Goal: Task Accomplishment & Management: Use online tool/utility

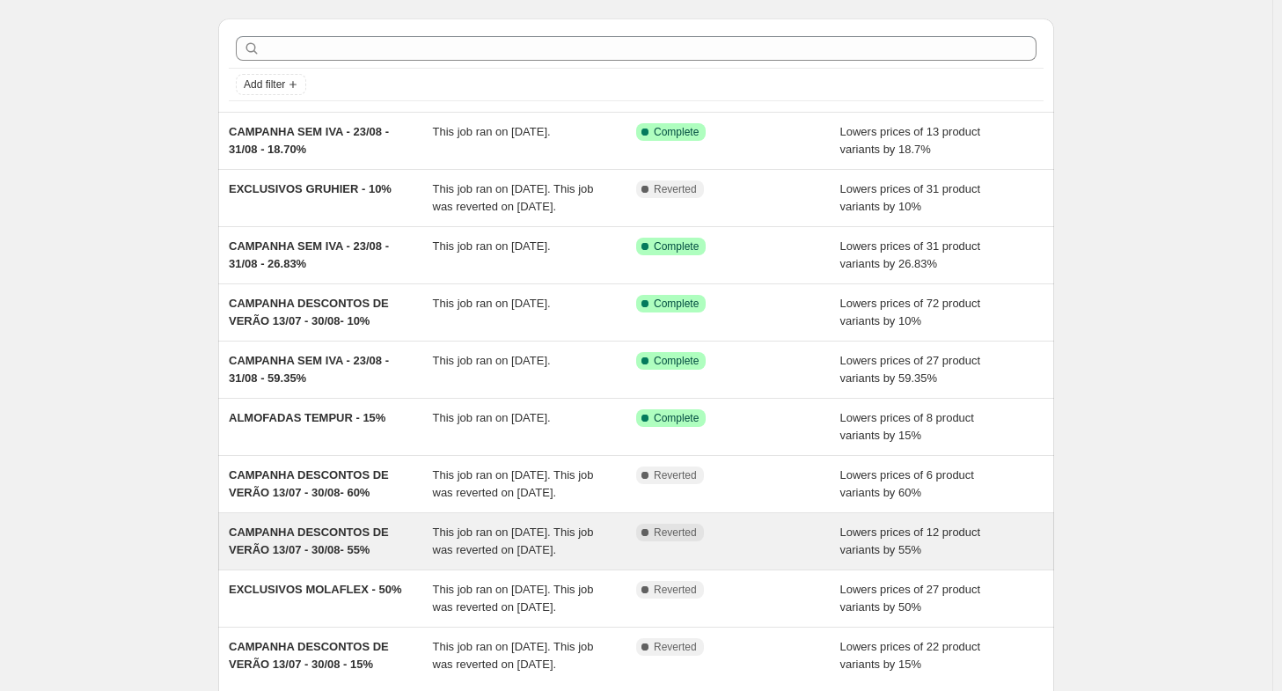
scroll to position [299, 0]
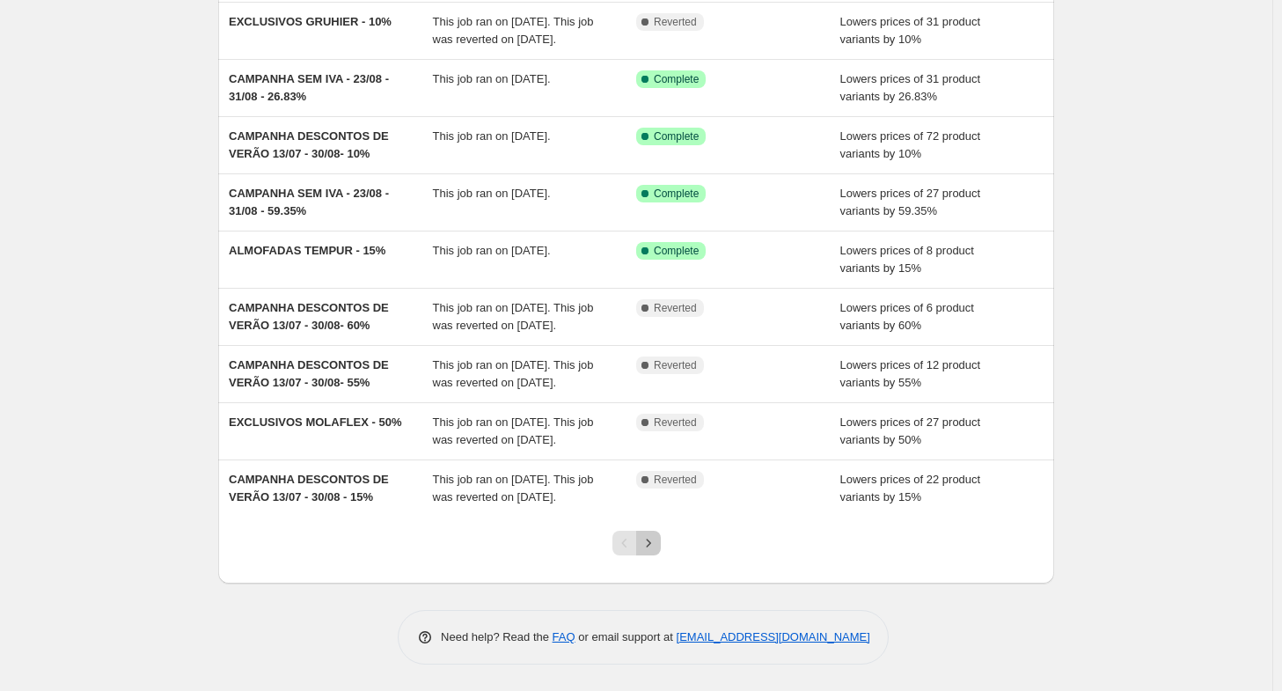
click at [657, 551] on icon "Next" at bounding box center [649, 543] width 18 height 18
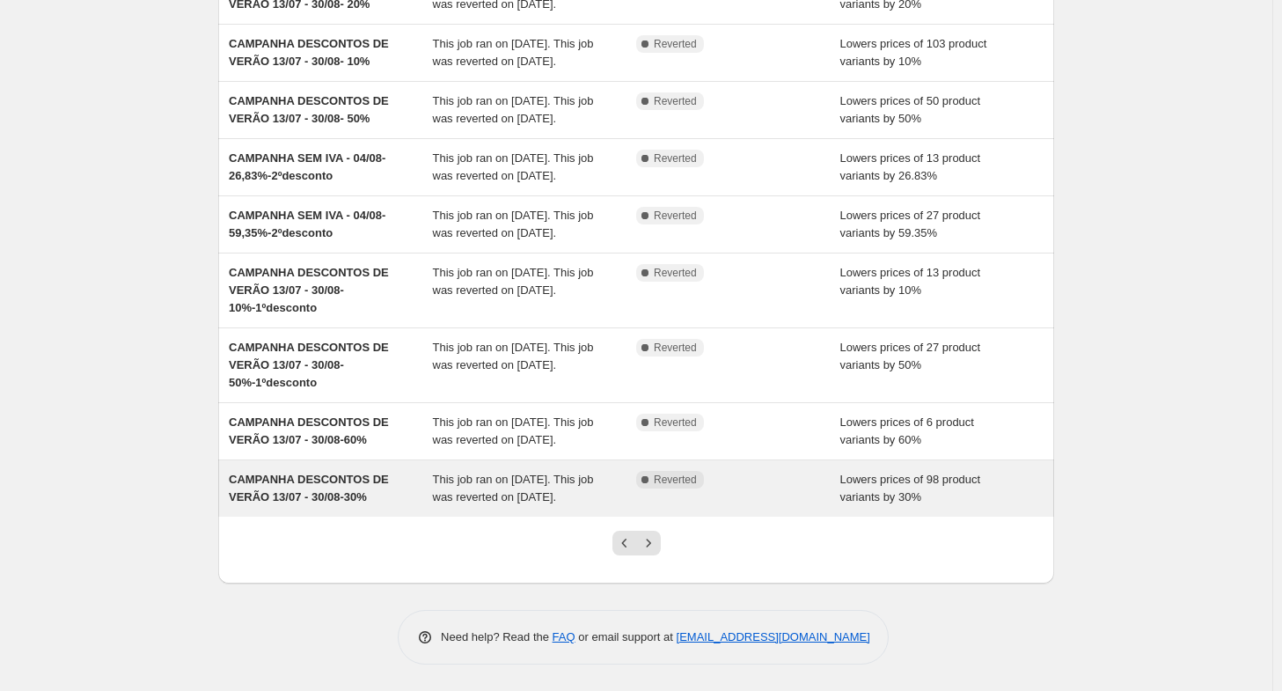
scroll to position [387, 0]
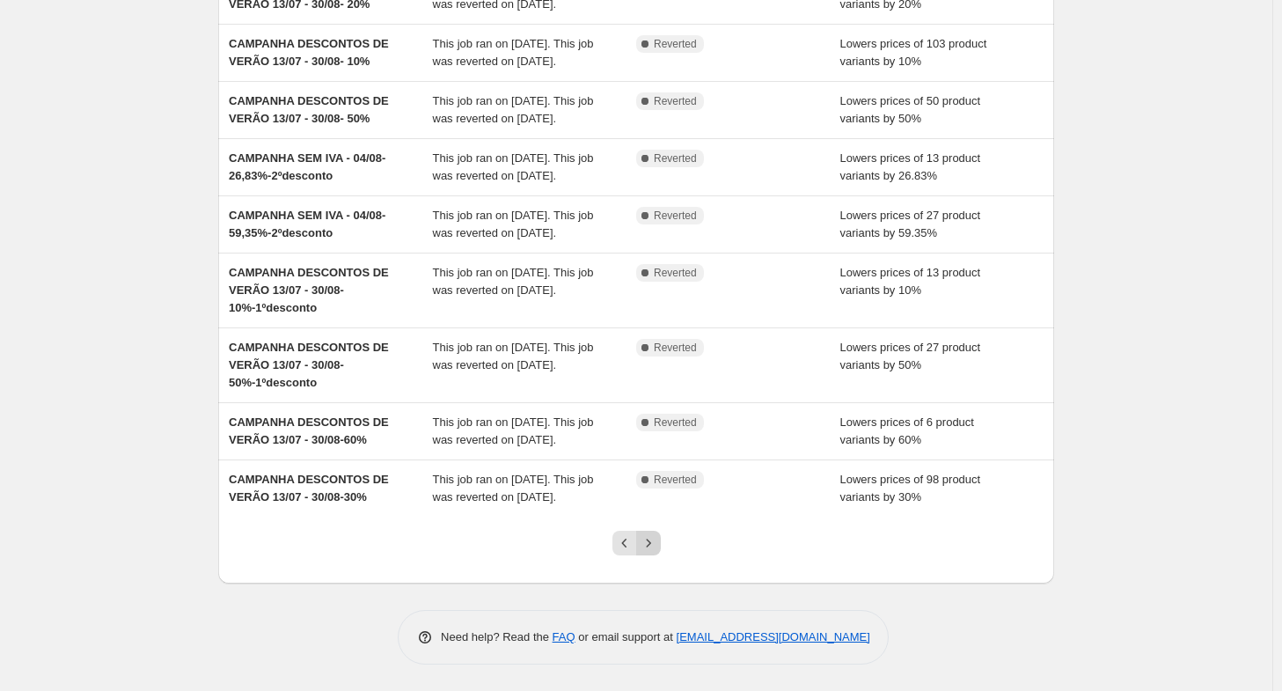
click at [649, 546] on icon "Next" at bounding box center [649, 543] width 18 height 18
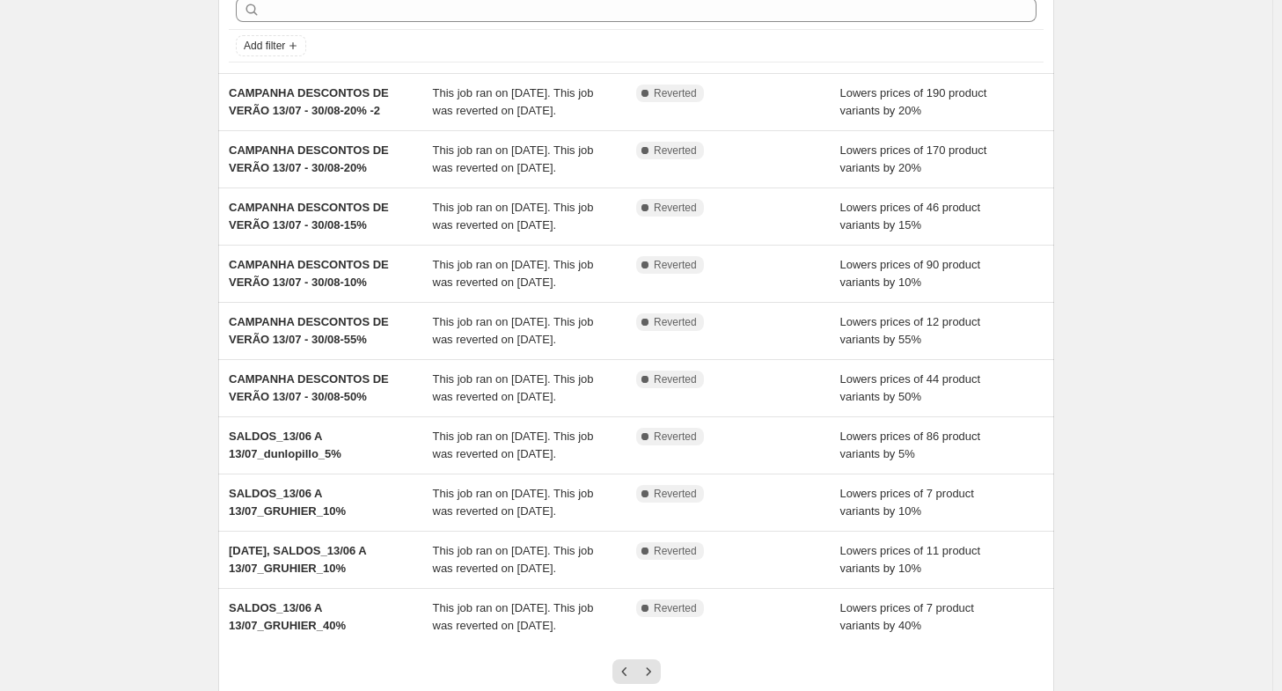
scroll to position [352, 0]
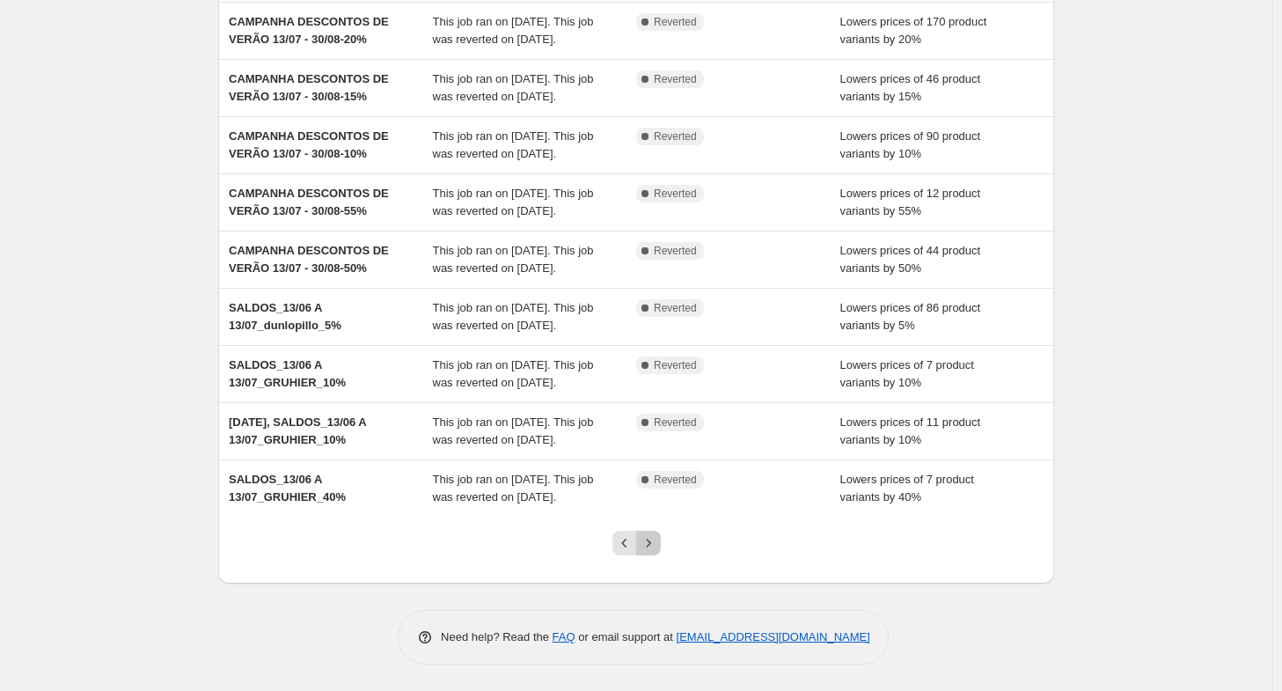
click at [650, 552] on icon "Next" at bounding box center [649, 543] width 18 height 18
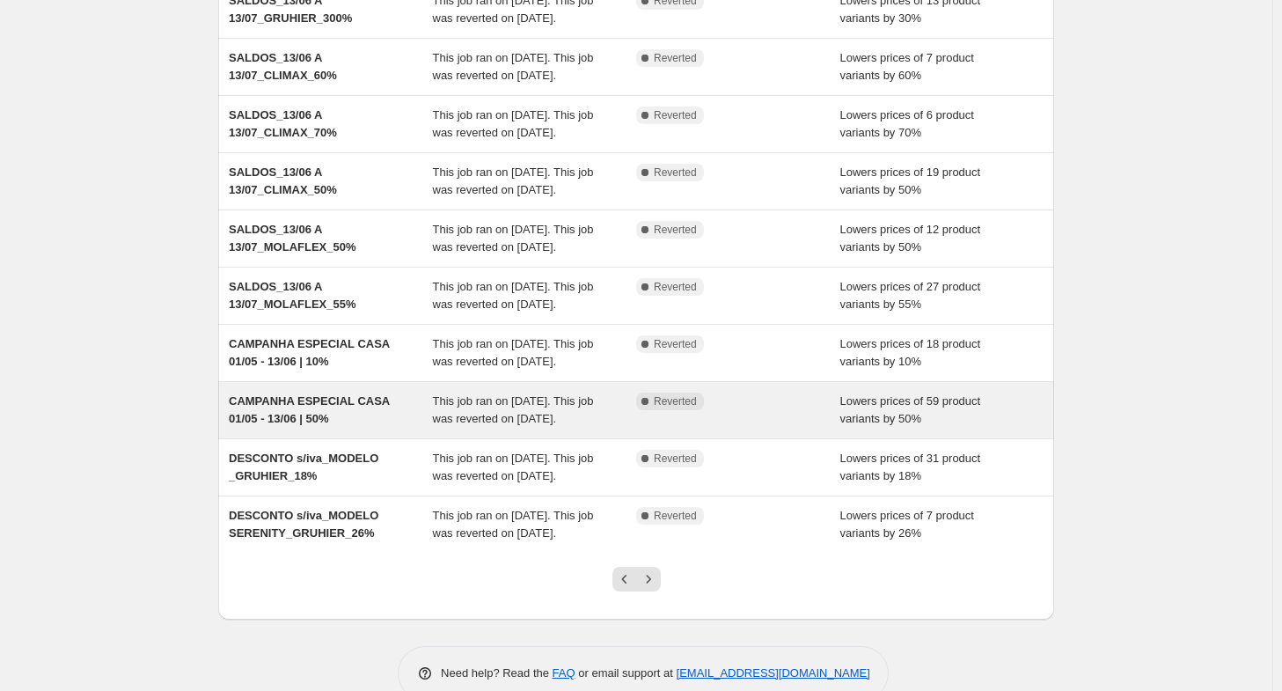
scroll to position [387, 0]
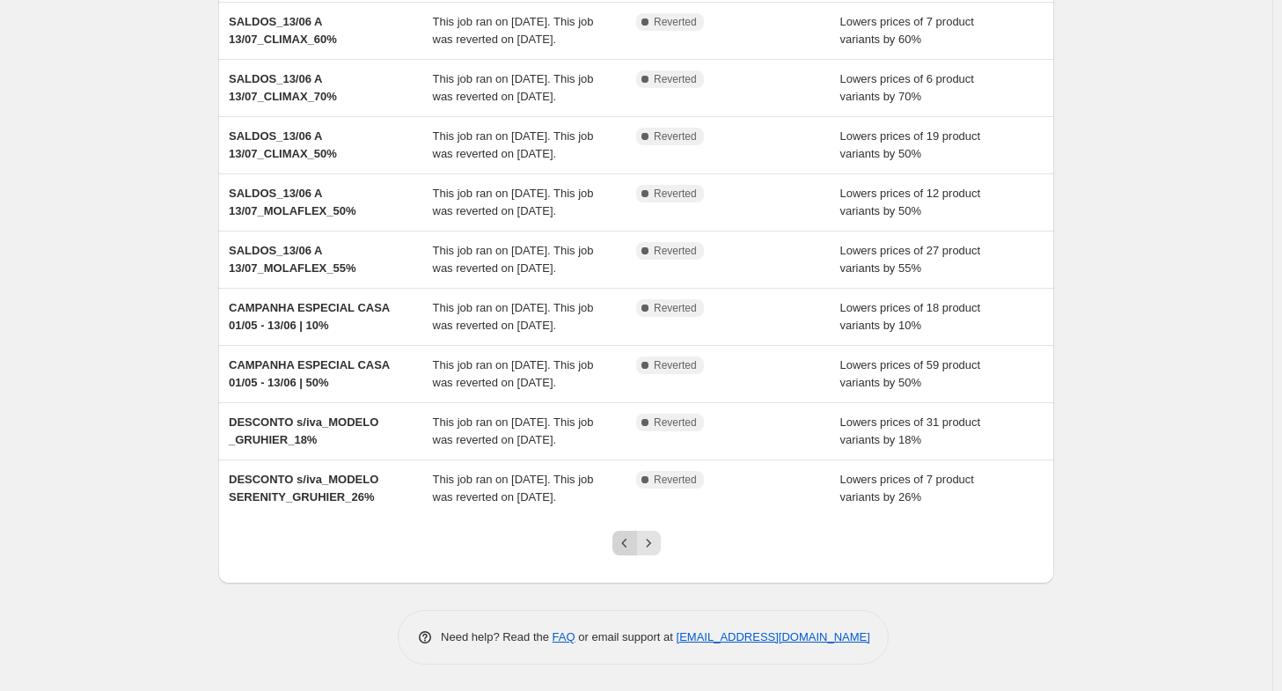
click at [633, 538] on icon "Previous" at bounding box center [625, 543] width 18 height 18
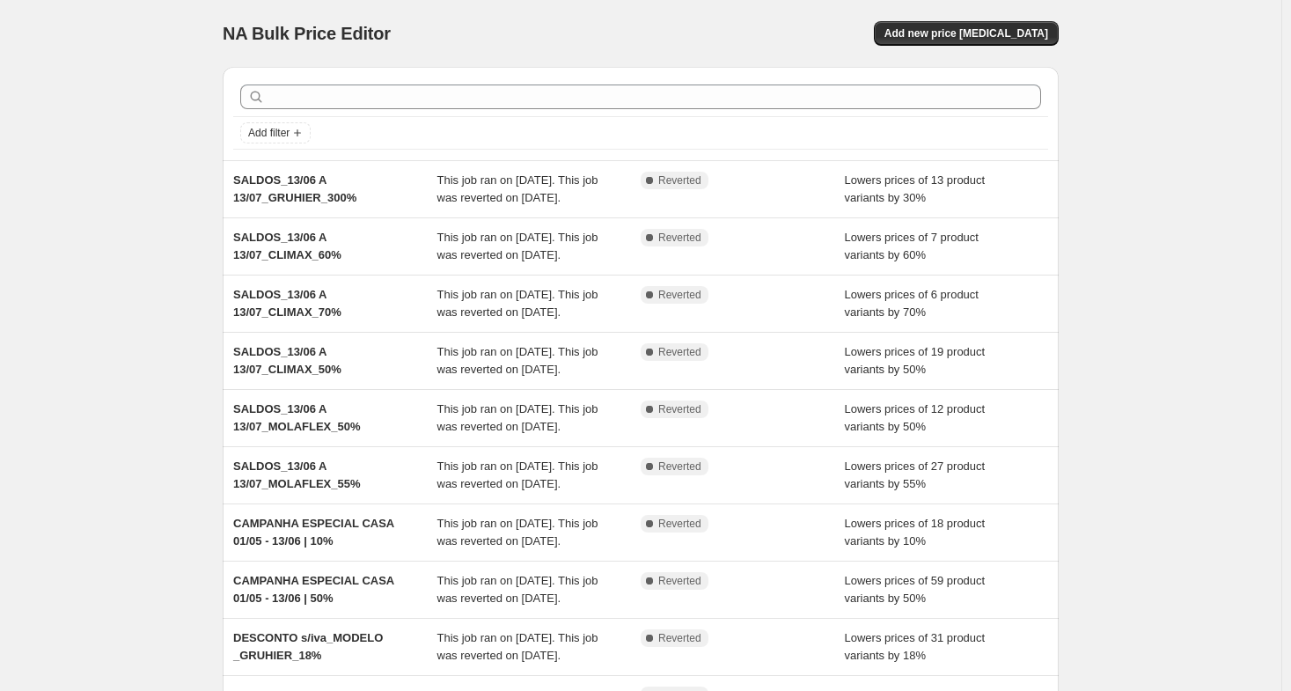
click at [634, 538] on div "NA Bulk Price Editor. This page is ready NA Bulk Price Editor Add new price cha…" at bounding box center [640, 453] width 1281 height 906
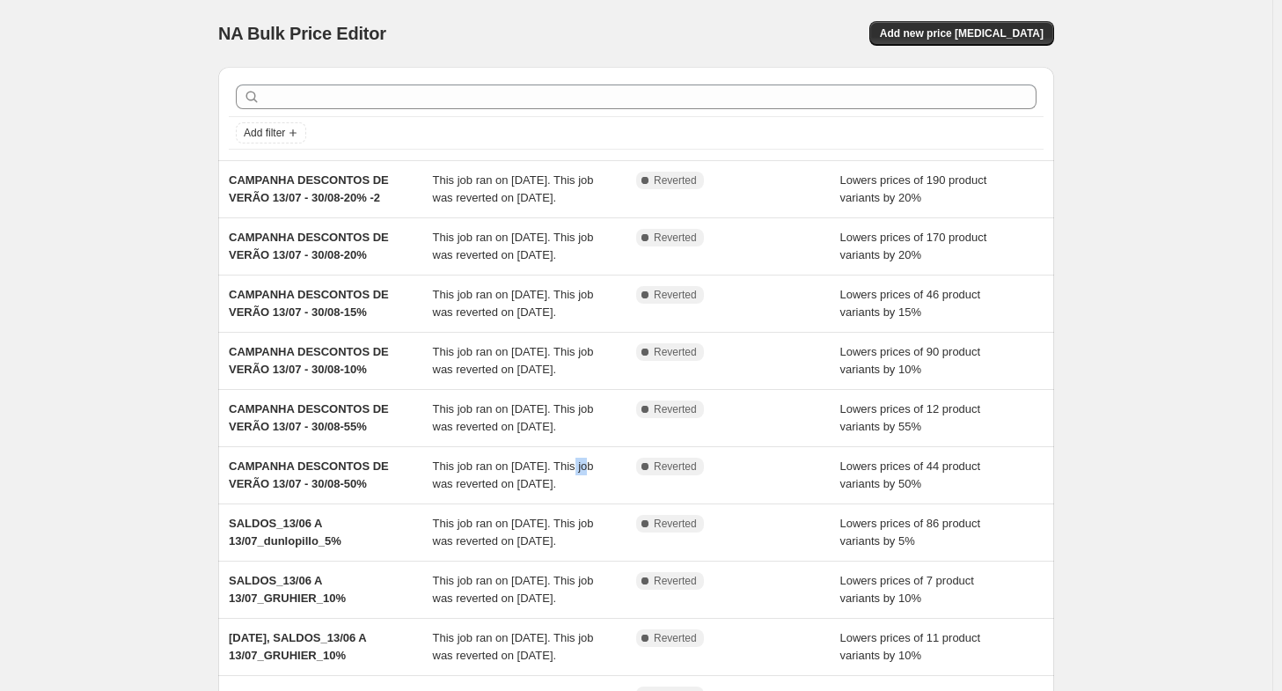
click at [634, 503] on div "CAMPANHA DESCONTOS DE VERÃO 13/07 - 30/08-50% This job ran on 30 de julho de 20…" at bounding box center [636, 475] width 836 height 56
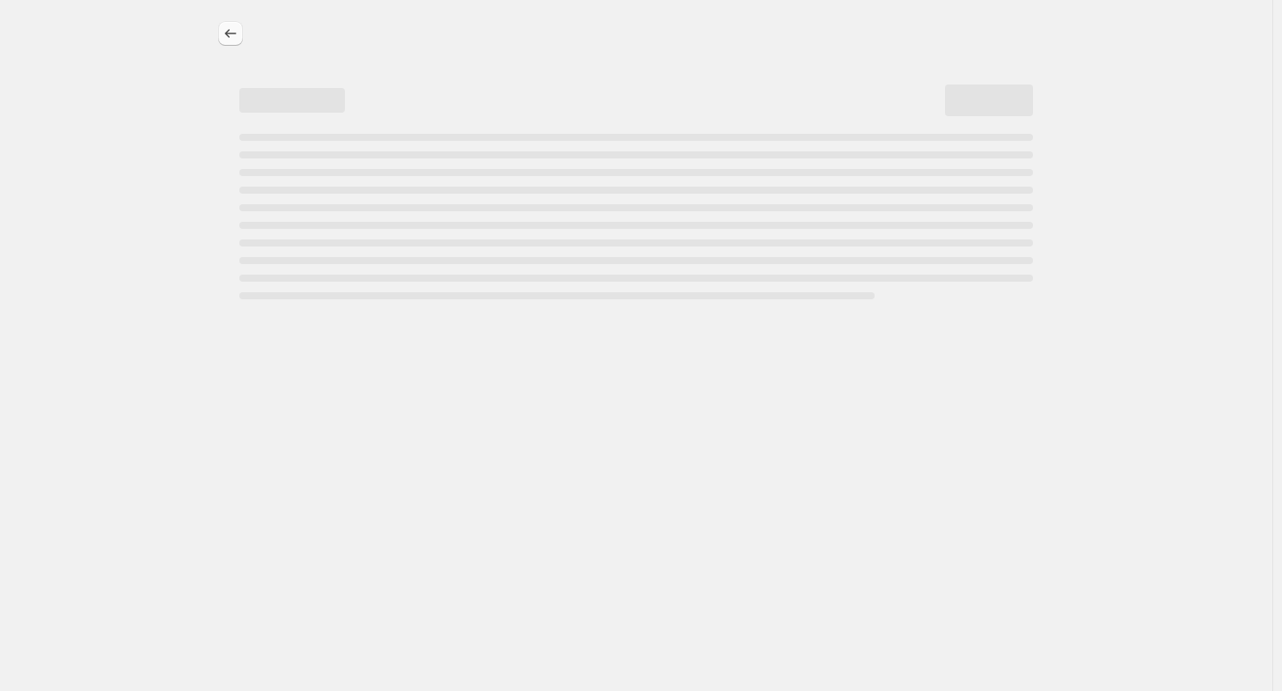
select select "percentage"
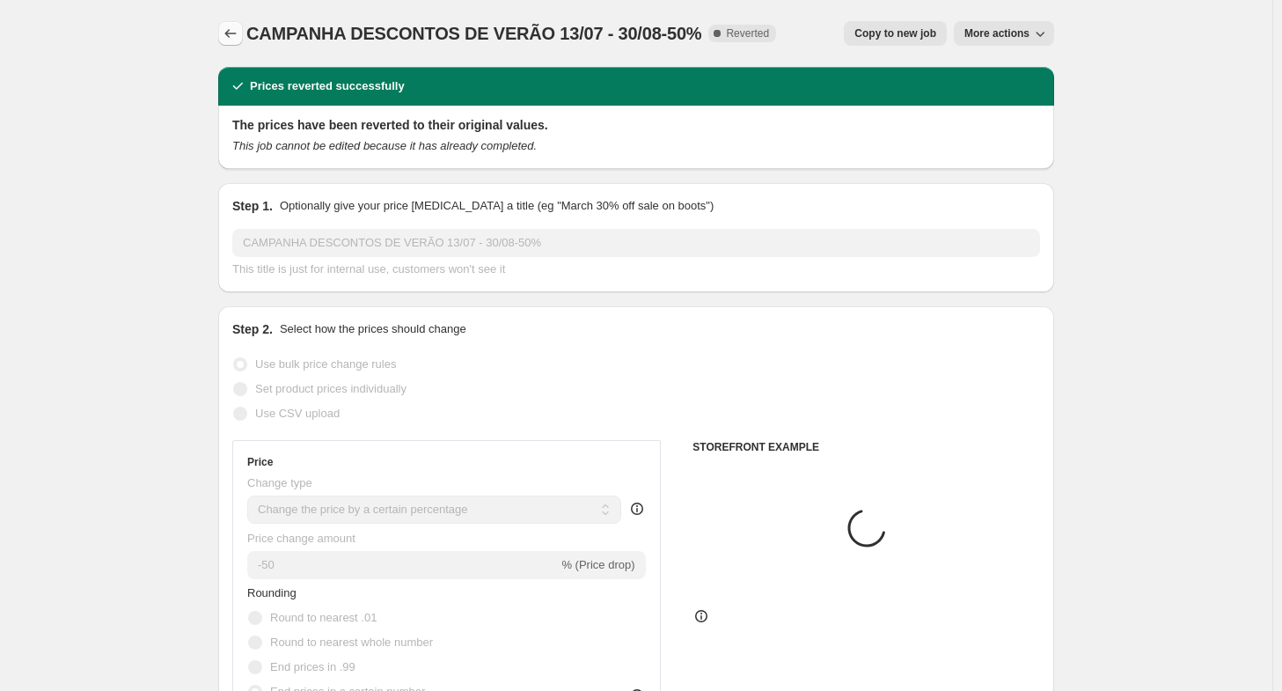
click at [243, 24] on button "Price change jobs" at bounding box center [230, 33] width 25 height 25
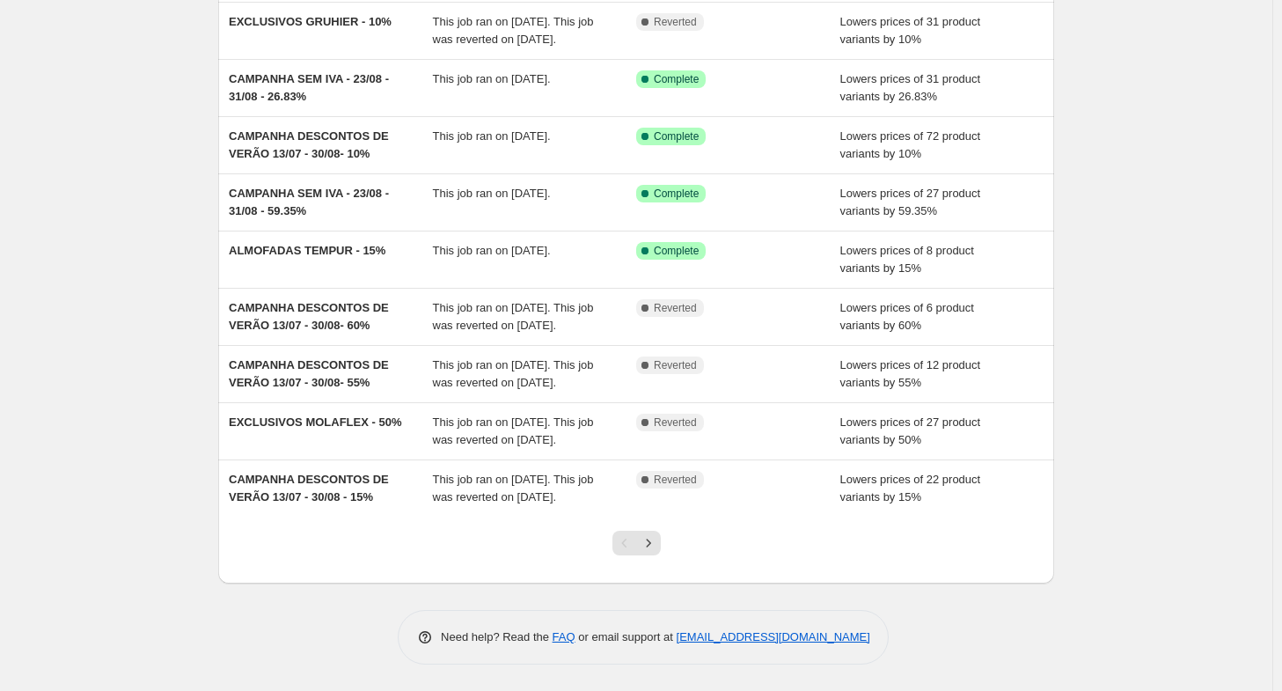
scroll to position [264, 0]
click at [654, 552] on icon "Next" at bounding box center [649, 543] width 18 height 18
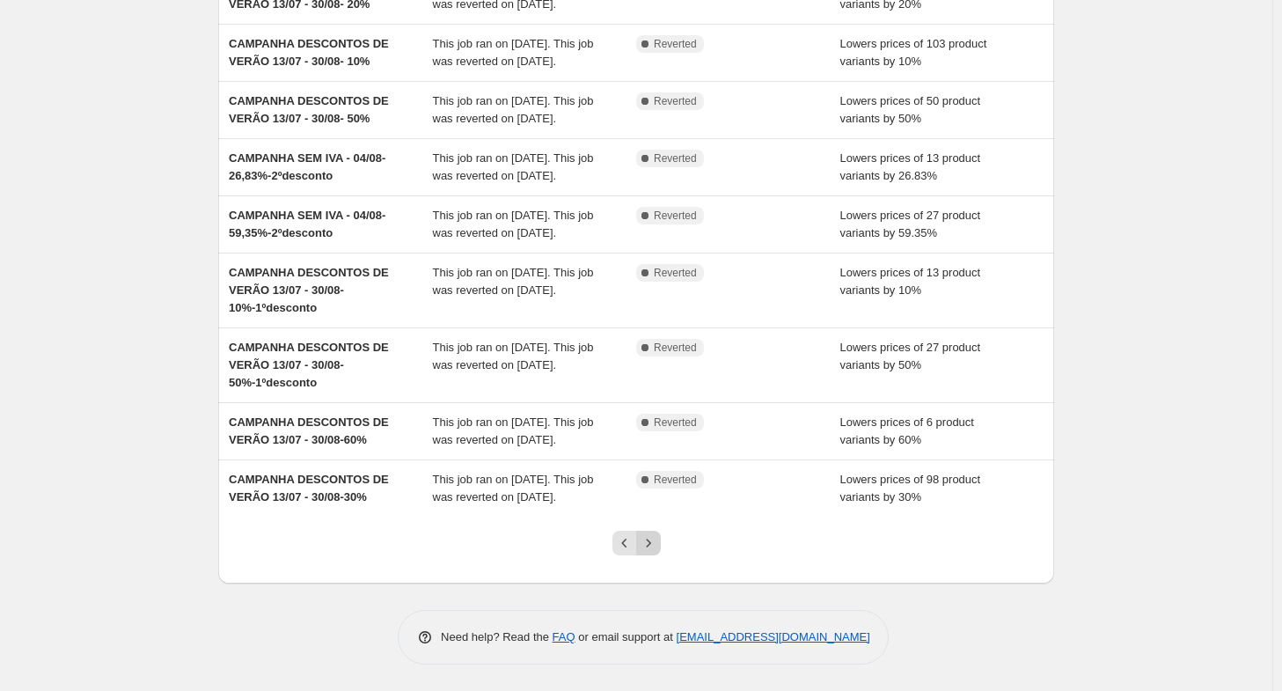
click at [645, 552] on icon "Next" at bounding box center [649, 543] width 18 height 18
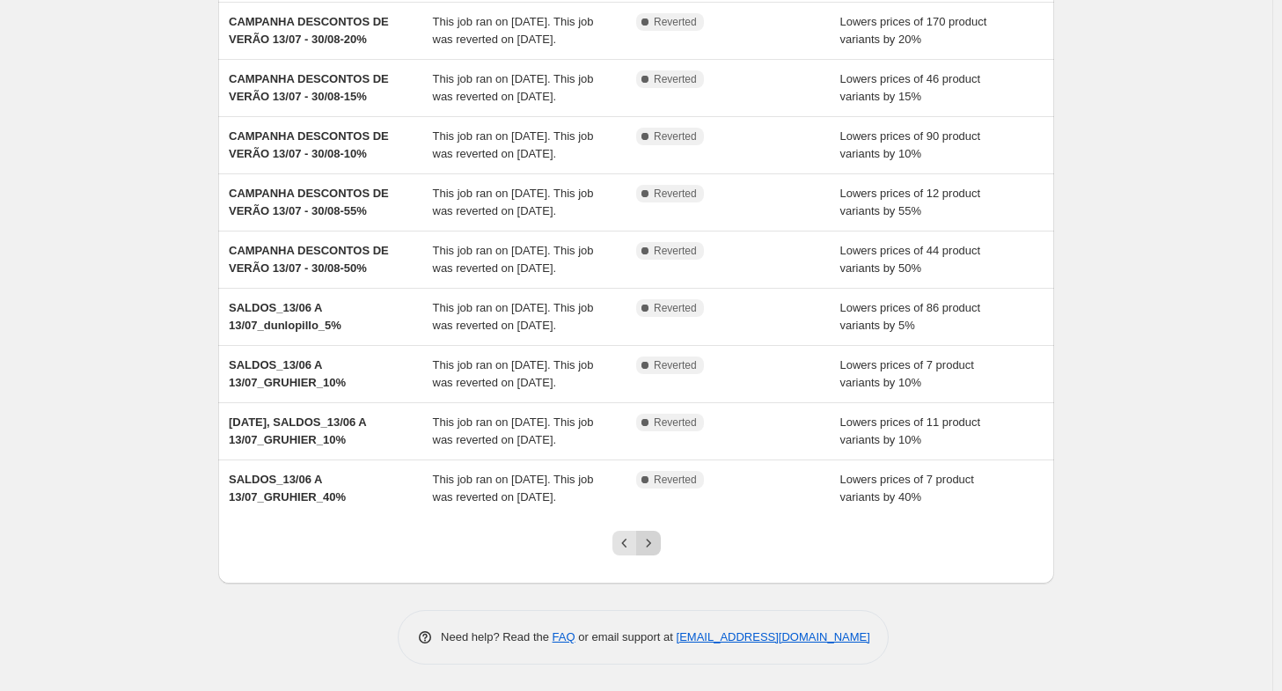
click at [646, 552] on icon "Next" at bounding box center [649, 543] width 18 height 18
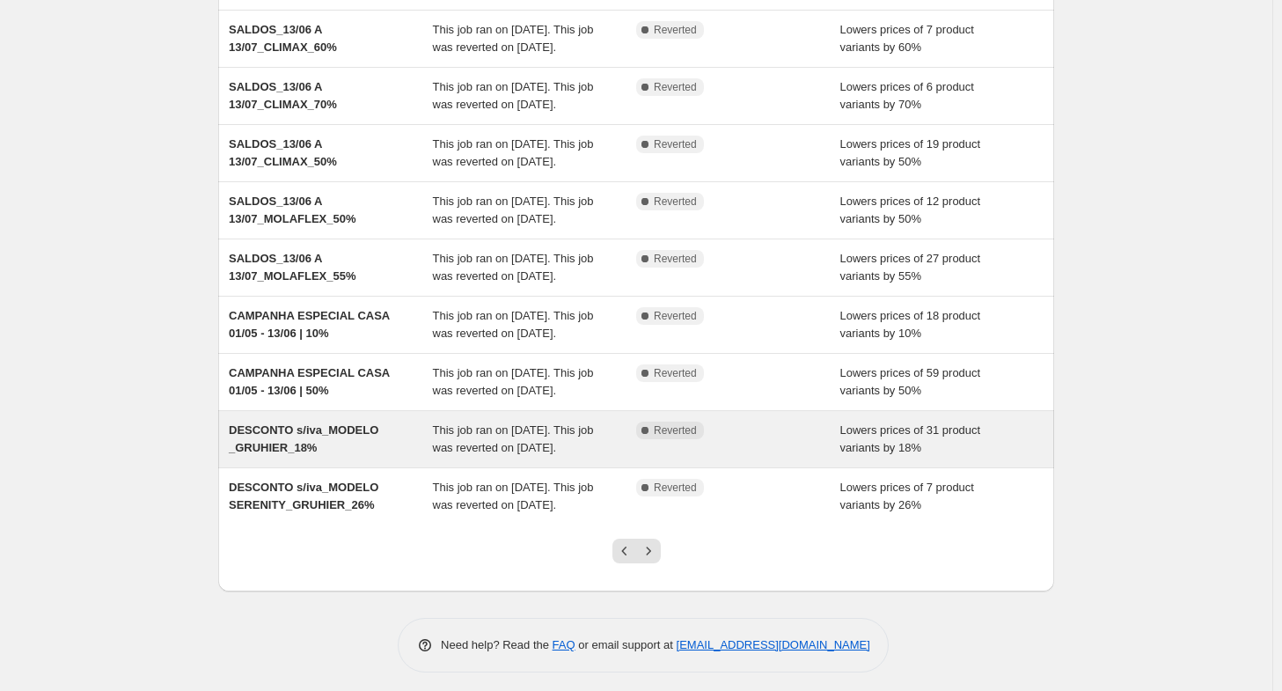
scroll to position [352, 0]
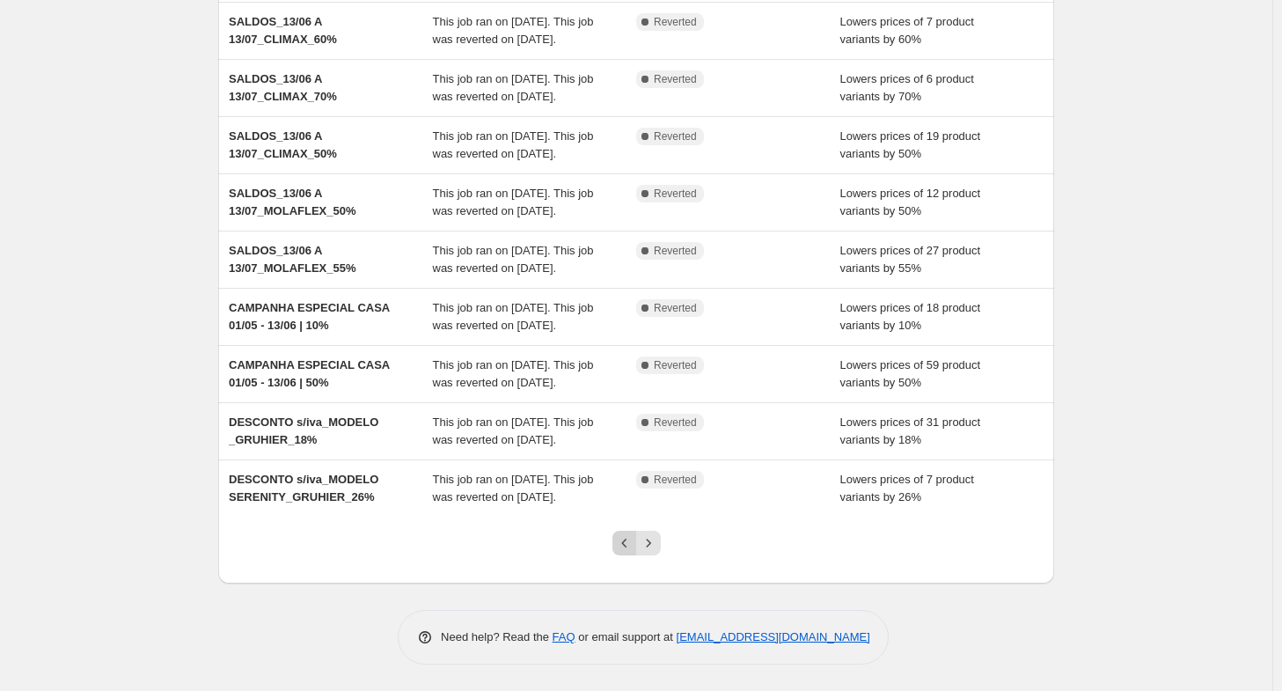
click at [625, 552] on icon "Previous" at bounding box center [625, 543] width 18 height 18
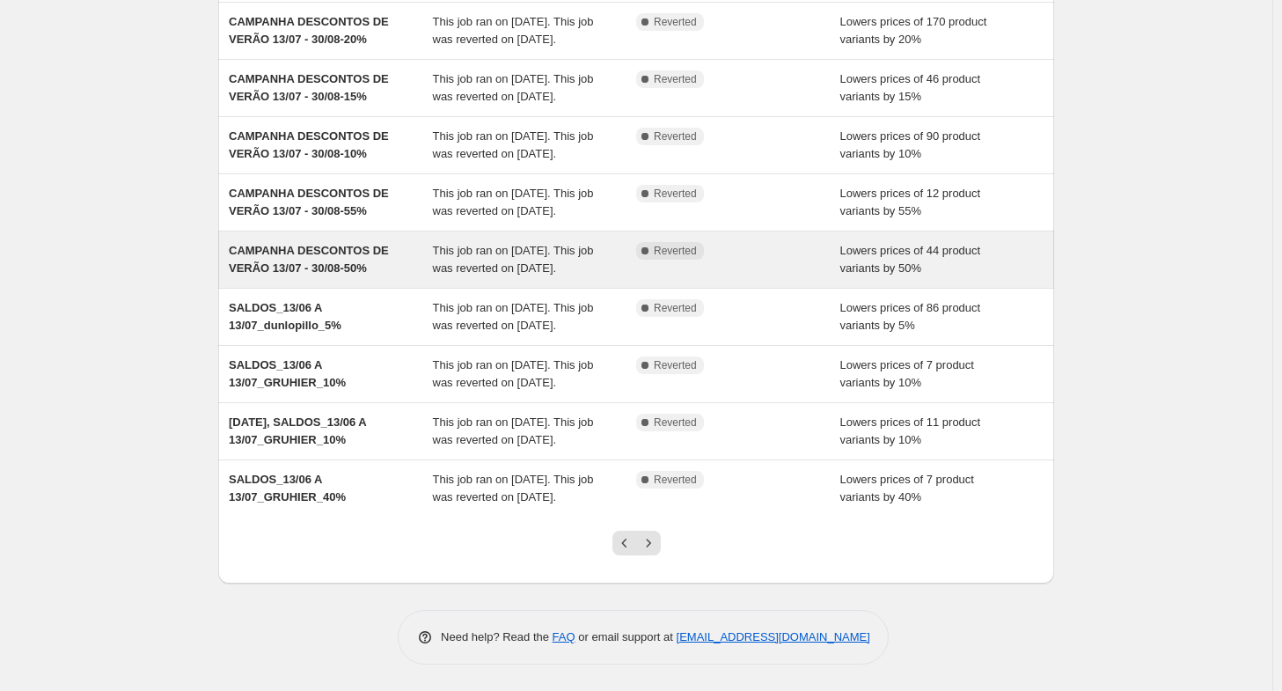
scroll to position [387, 0]
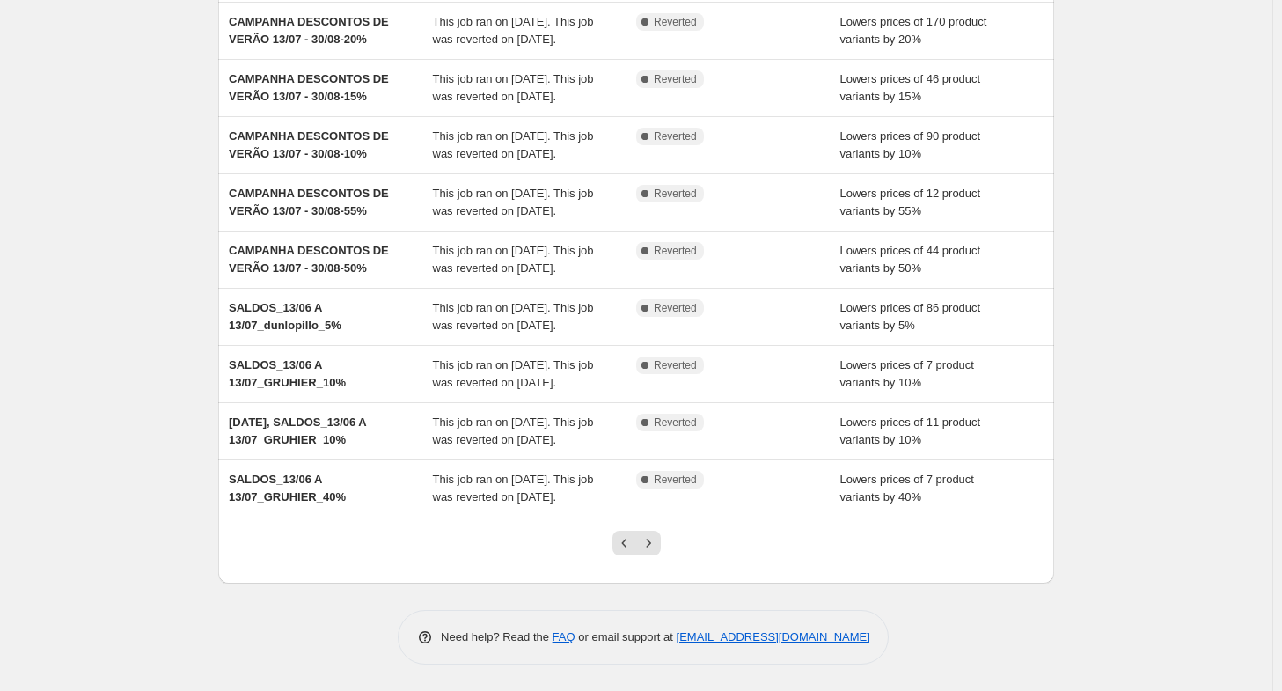
click at [624, 565] on div at bounding box center [636, 549] width 71 height 67
click at [625, 550] on icon "Previous" at bounding box center [625, 543] width 18 height 18
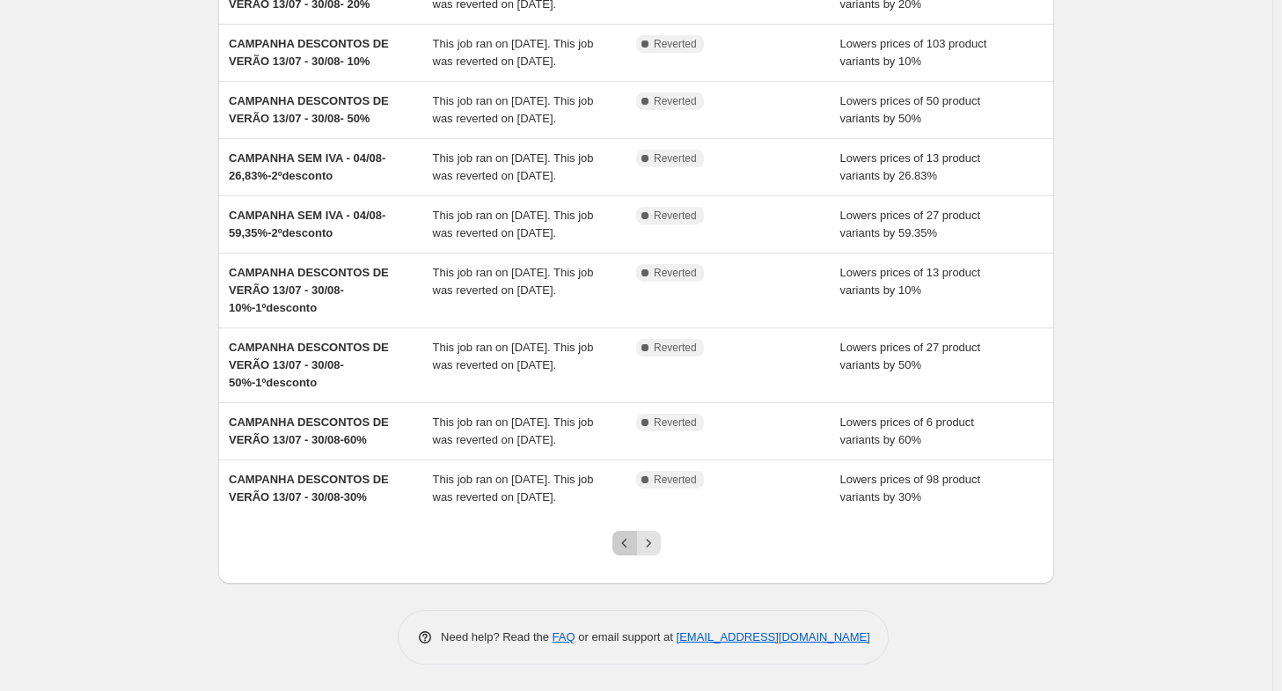
click at [625, 552] on icon "Previous" at bounding box center [625, 543] width 18 height 18
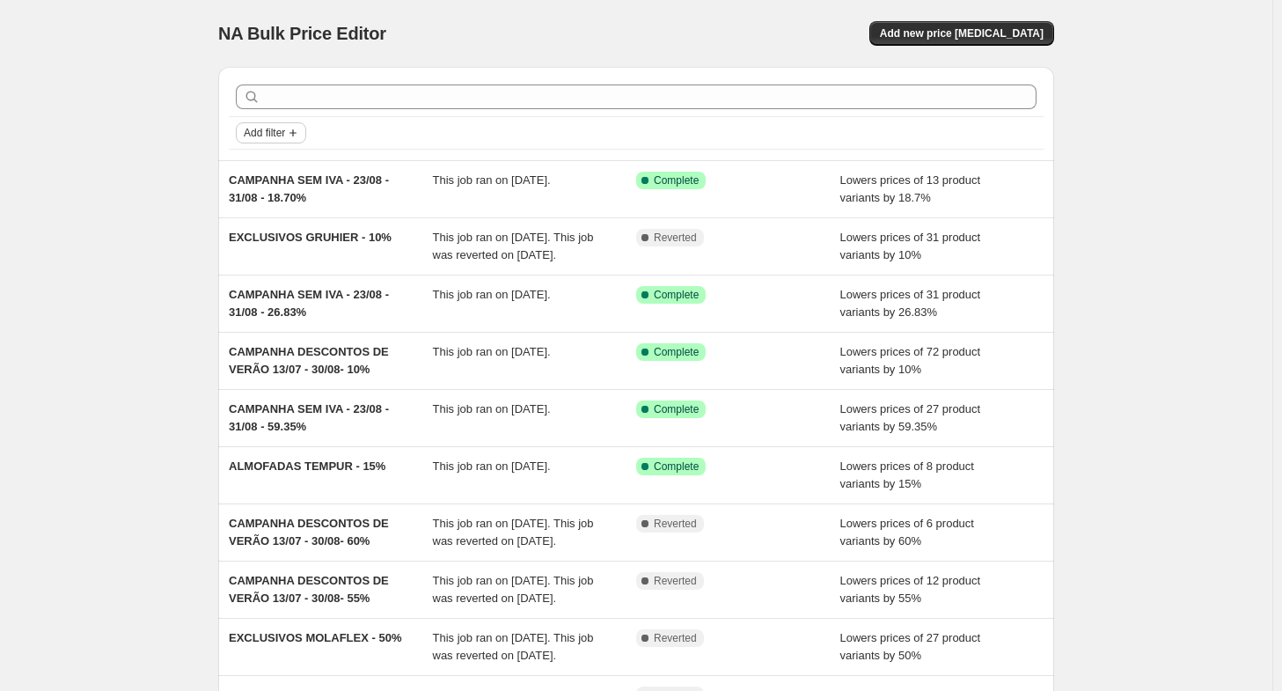
click at [300, 138] on icon "Add filter" at bounding box center [293, 133] width 14 height 14
click at [294, 166] on span "Job status" at bounding box center [277, 166] width 52 height 13
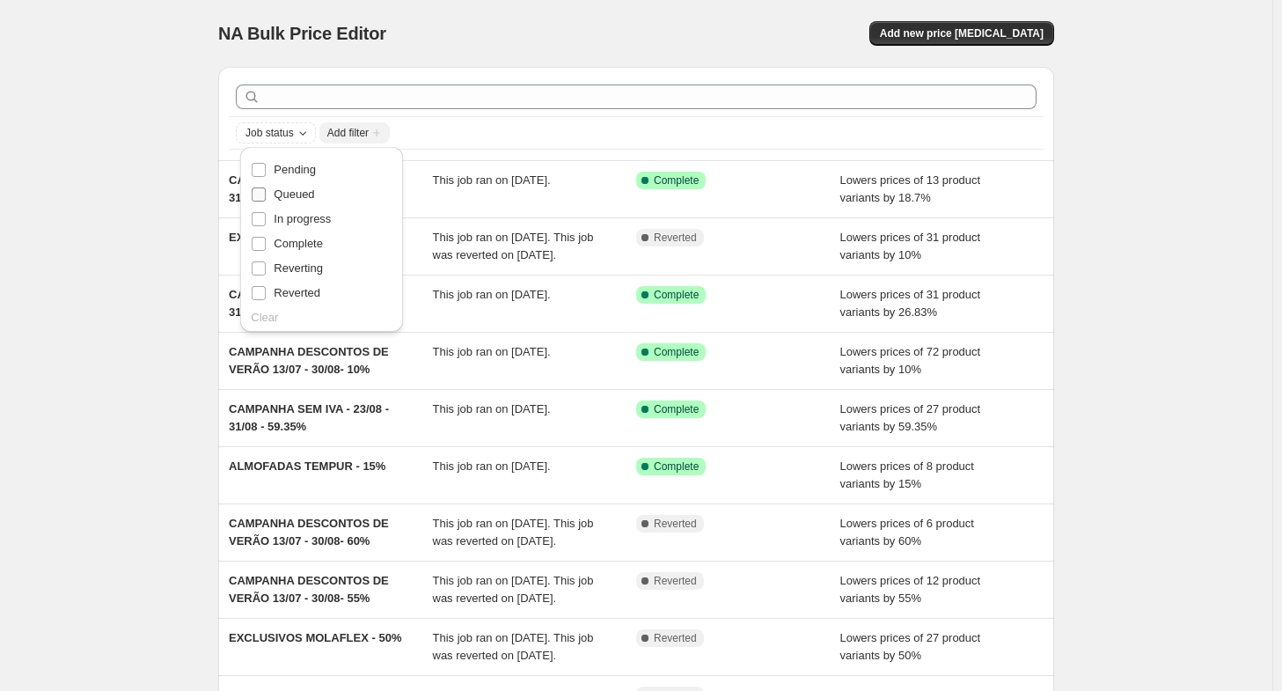
click at [293, 193] on span "Queued" at bounding box center [294, 193] width 40 height 13
click at [266, 193] on input "Queued" at bounding box center [259, 194] width 14 height 14
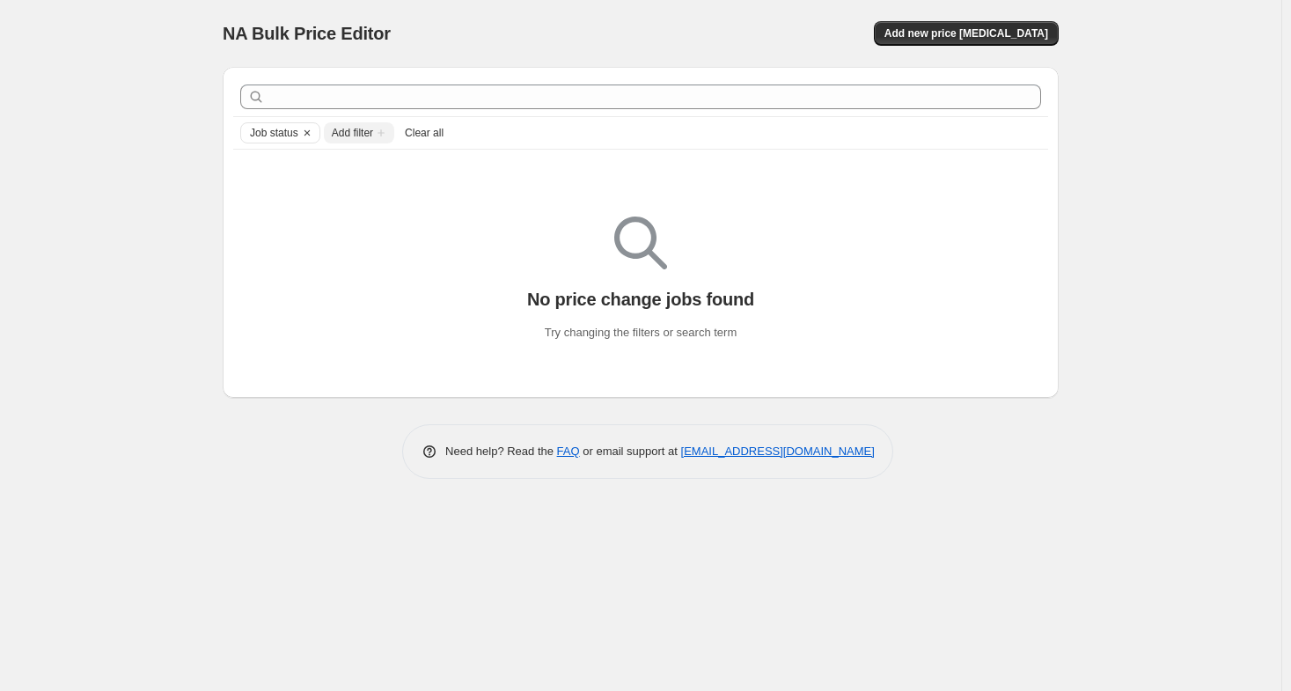
click at [442, 133] on button "Clear all" at bounding box center [424, 132] width 53 height 21
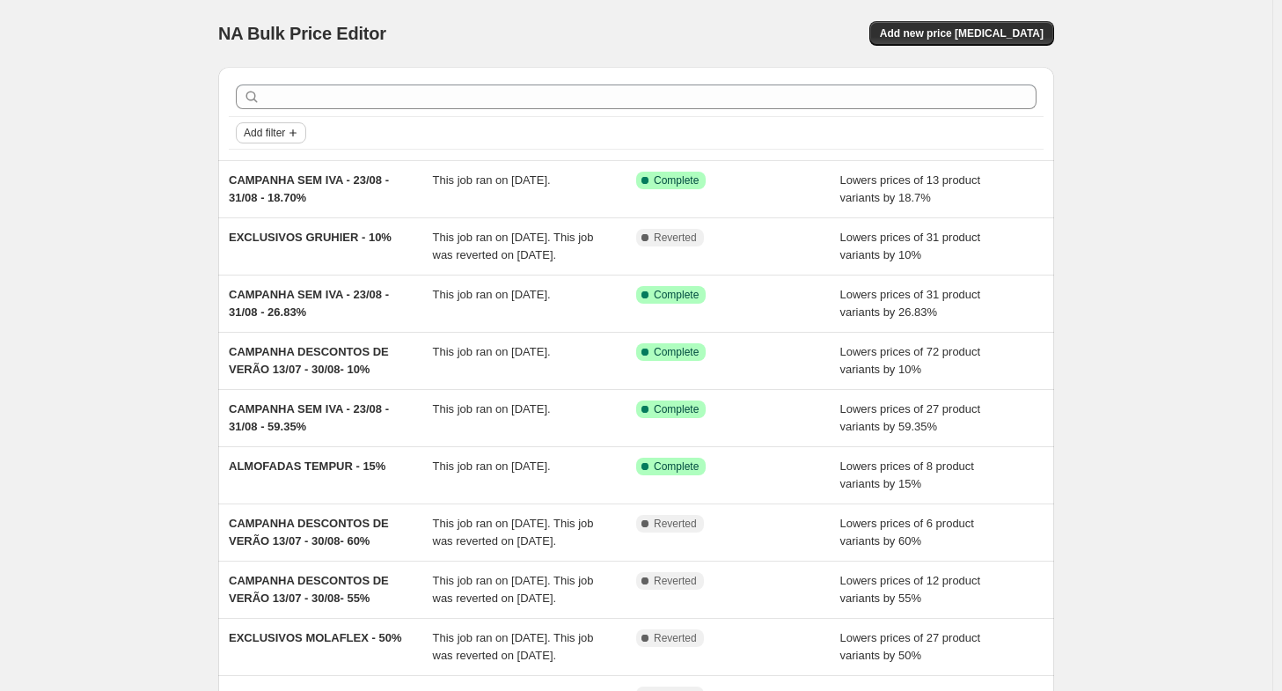
click at [273, 137] on span "Add filter" at bounding box center [264, 133] width 41 height 14
click at [281, 161] on span "Job status" at bounding box center [277, 166] width 52 height 13
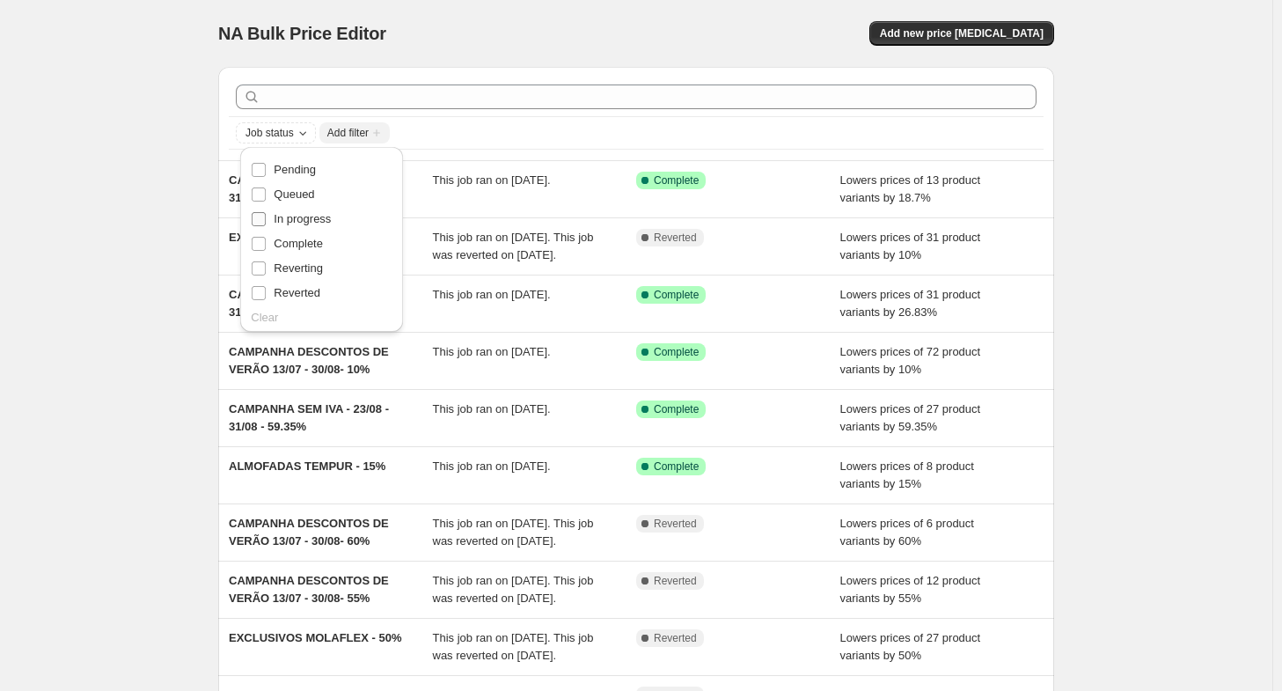
click at [287, 222] on span "In progress" at bounding box center [302, 218] width 57 height 13
click at [266, 222] on input "In progress" at bounding box center [259, 219] width 14 height 14
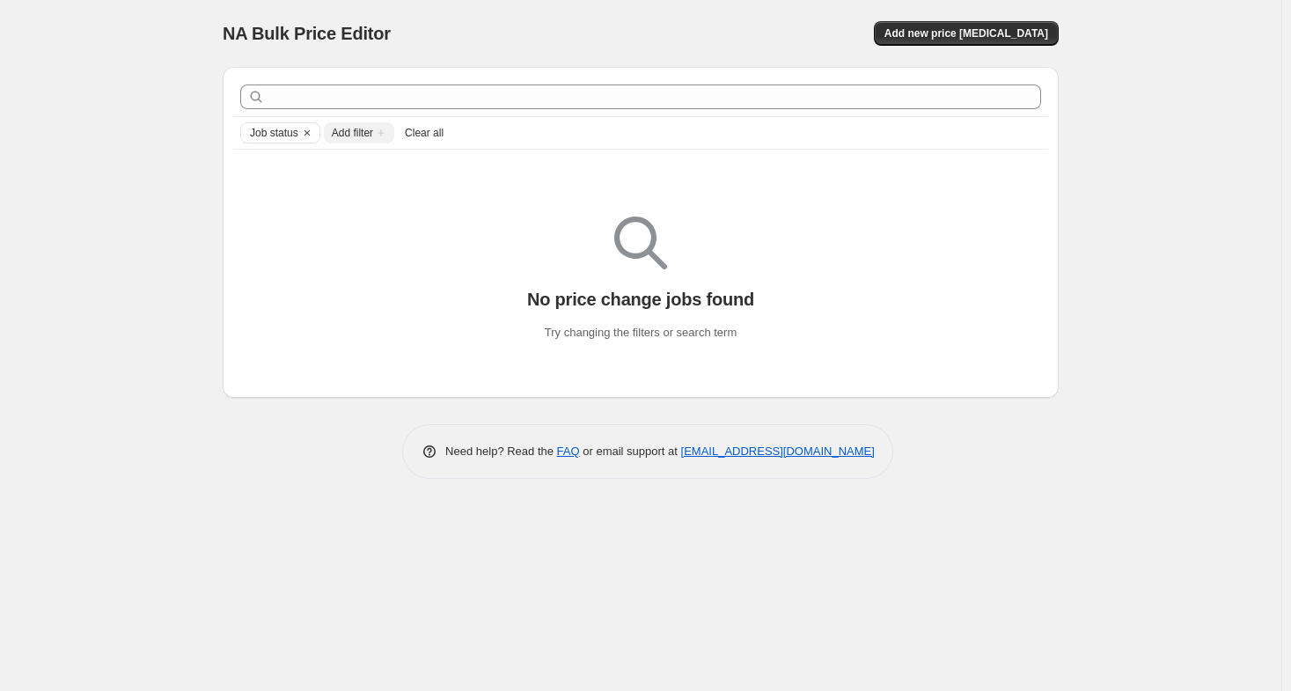
click at [422, 138] on span "Clear all" at bounding box center [424, 133] width 39 height 14
